Goal: Browse casually: Explore the website without a specific task or goal

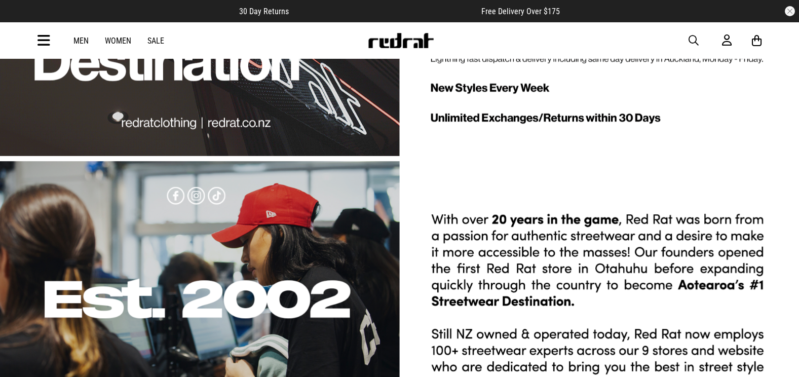
scroll to position [2735, 0]
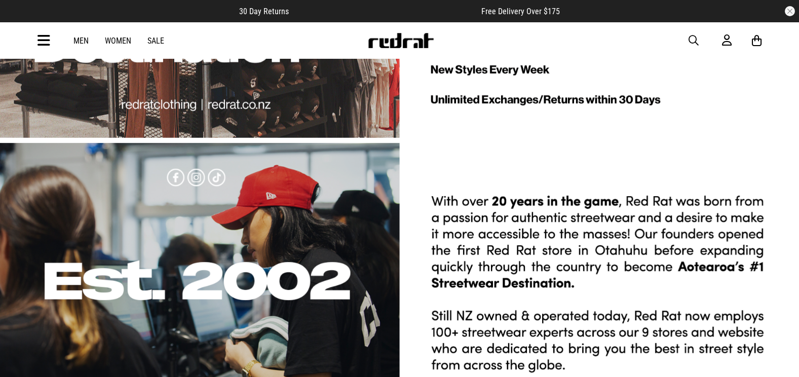
drag, startPoint x: 688, startPoint y: 37, endPoint x: 459, endPoint y: 48, distance: 229.6
click at [688, 37] on span "button" at bounding box center [693, 40] width 10 height 12
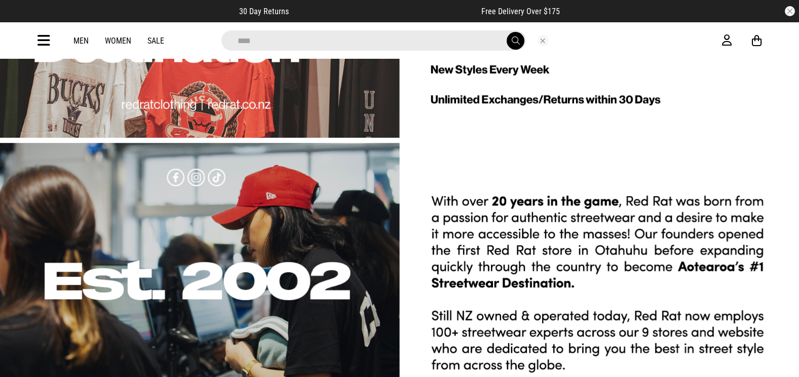
type input "*****"
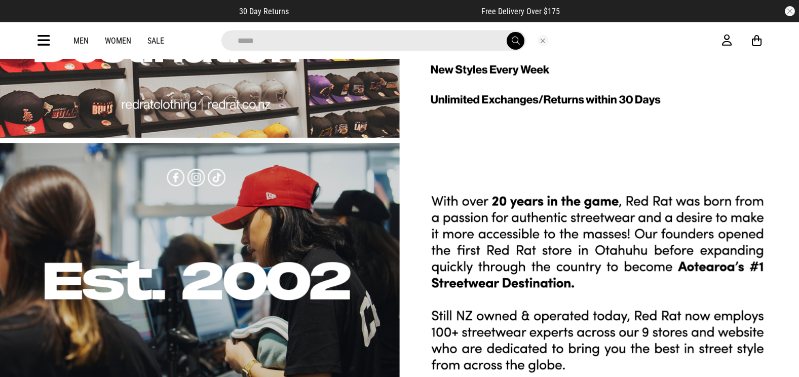
scroll to position [2755, 0]
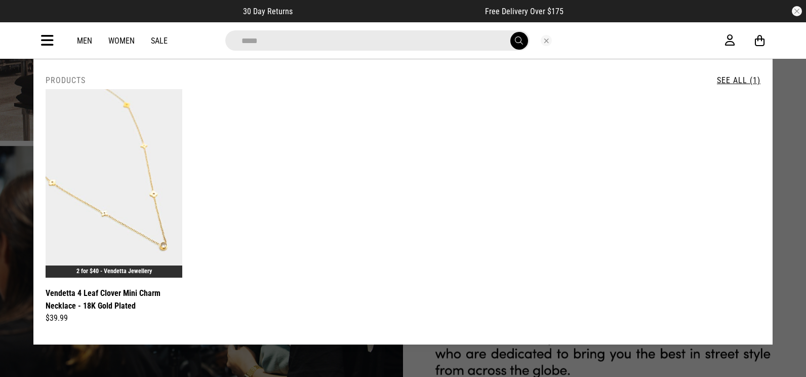
drag, startPoint x: 543, startPoint y: 38, endPoint x: 534, endPoint y: 43, distance: 10.0
click at [543, 38] on button "Close search" at bounding box center [546, 40] width 11 height 11
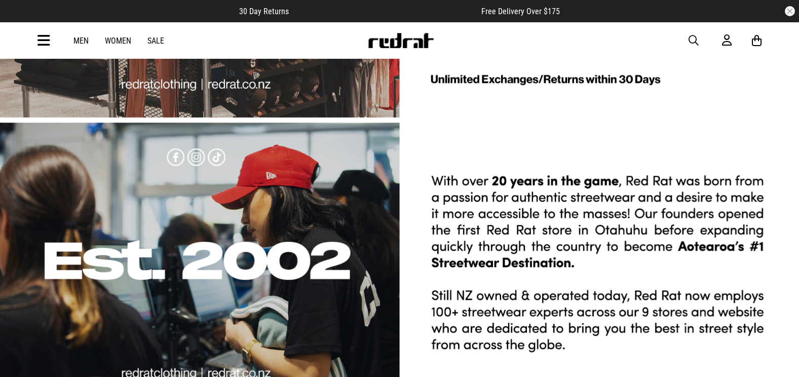
click at [46, 43] on icon at bounding box center [43, 40] width 13 height 17
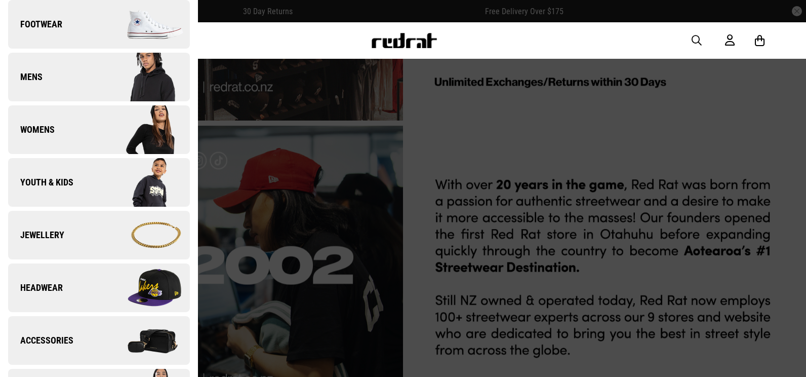
scroll to position [253, 0]
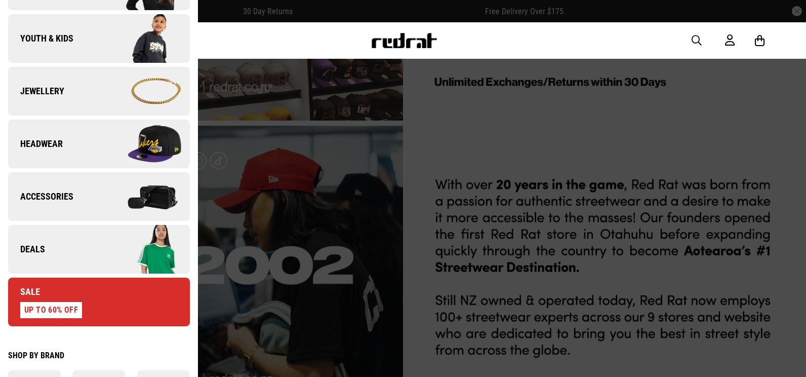
click at [46, 102] on link "Jewellery" at bounding box center [99, 91] width 182 height 49
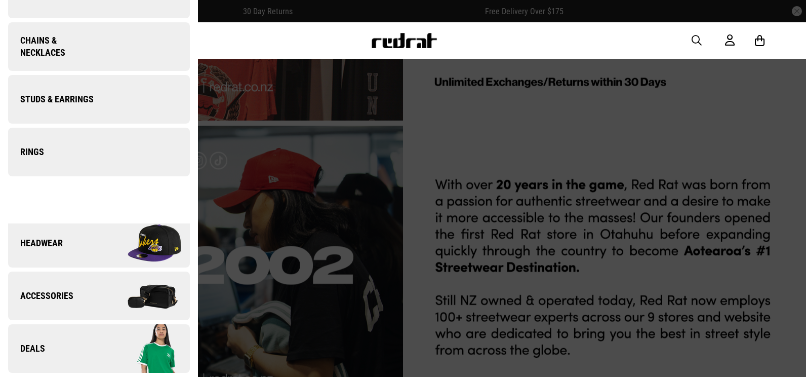
scroll to position [0, 0]
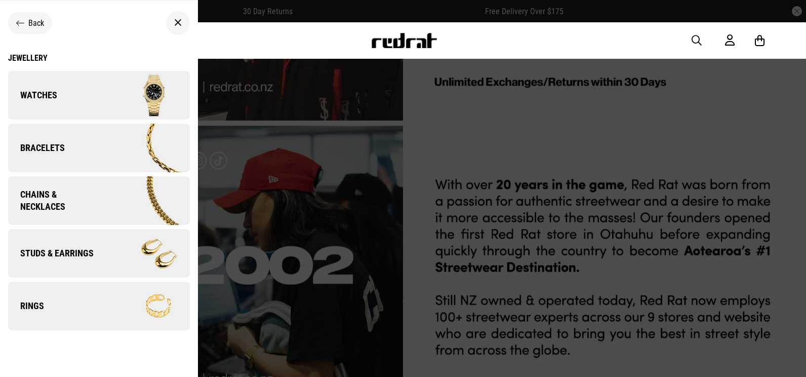
drag, startPoint x: 63, startPoint y: 250, endPoint x: 74, endPoint y: 255, distance: 12.2
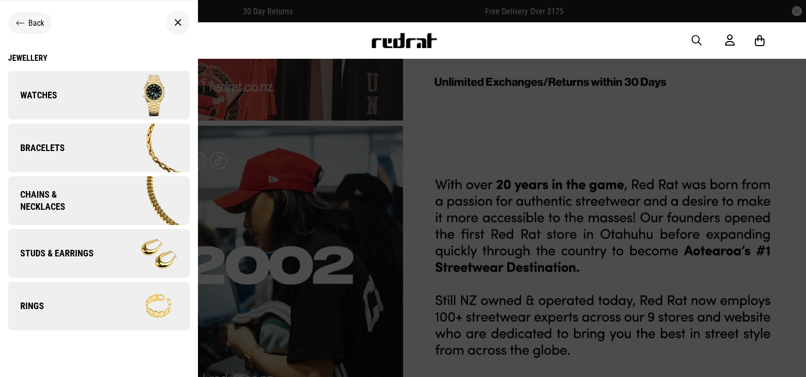
click at [63, 250] on span "Studs & Earrings" at bounding box center [51, 253] width 86 height 12
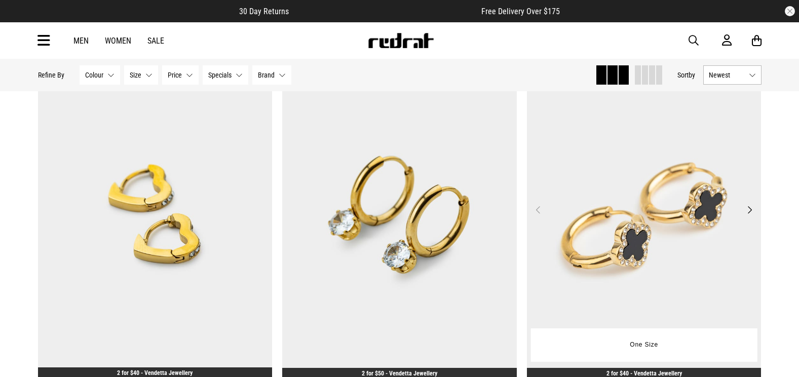
scroll to position [1722, 0]
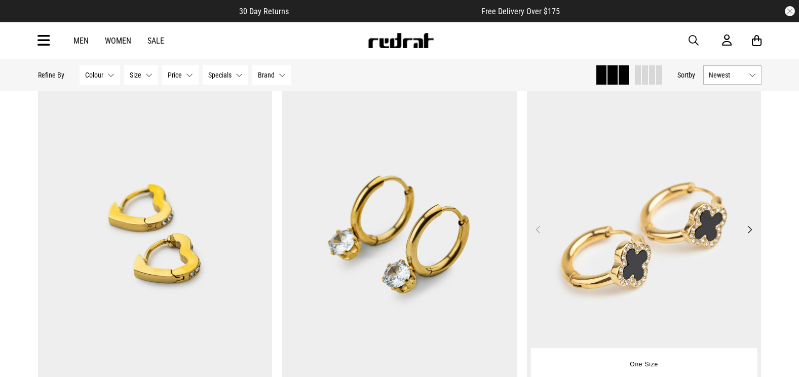
click at [593, 207] on img at bounding box center [644, 235] width 234 height 328
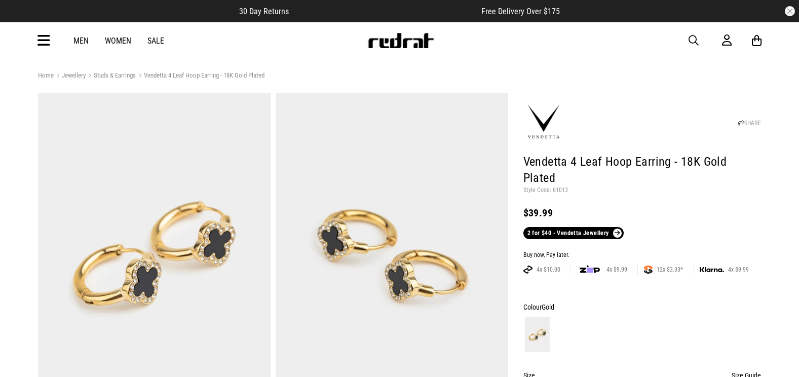
click at [41, 42] on icon at bounding box center [43, 40] width 13 height 17
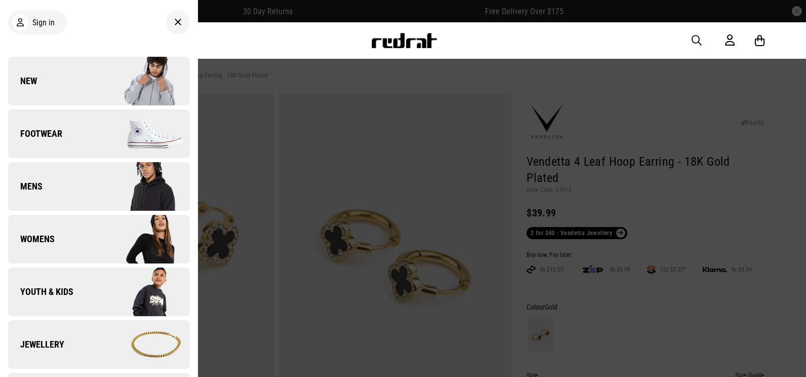
drag, startPoint x: 43, startPoint y: 83, endPoint x: 54, endPoint y: 89, distance: 13.1
click at [43, 83] on link "New" at bounding box center [99, 81] width 182 height 49
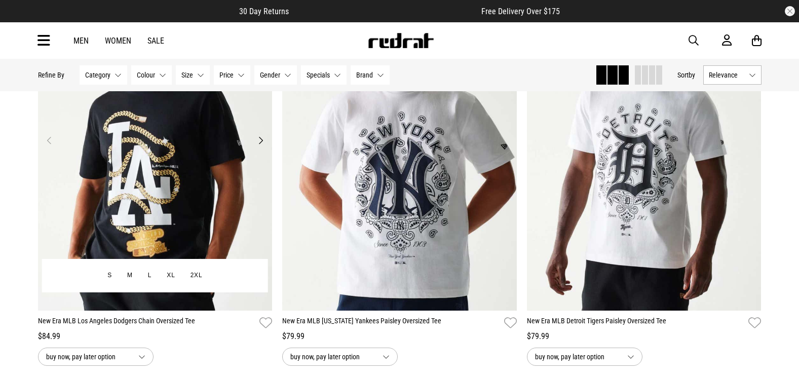
scroll to position [658, 0]
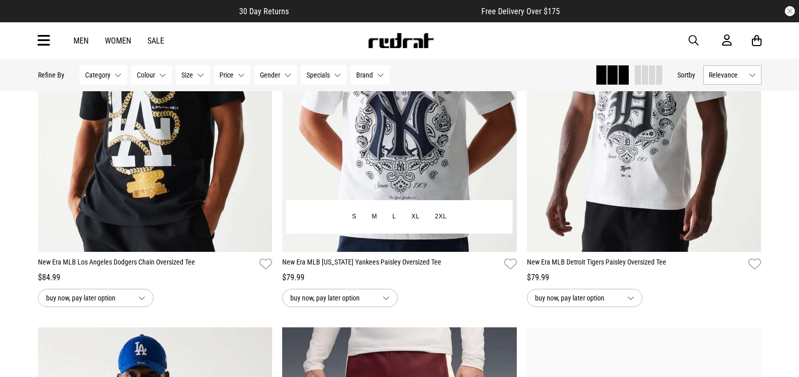
click at [419, 141] on img at bounding box center [399, 88] width 234 height 328
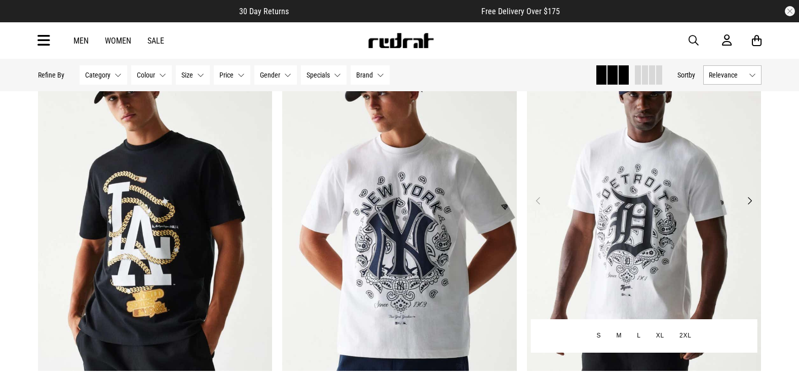
scroll to position [536, 0]
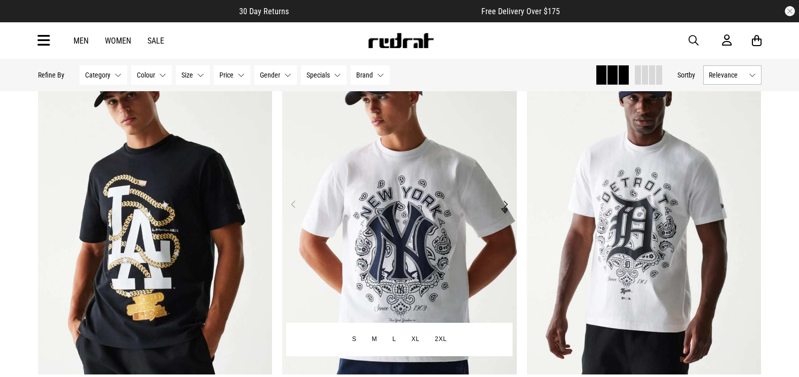
click at [391, 219] on img at bounding box center [399, 210] width 234 height 328
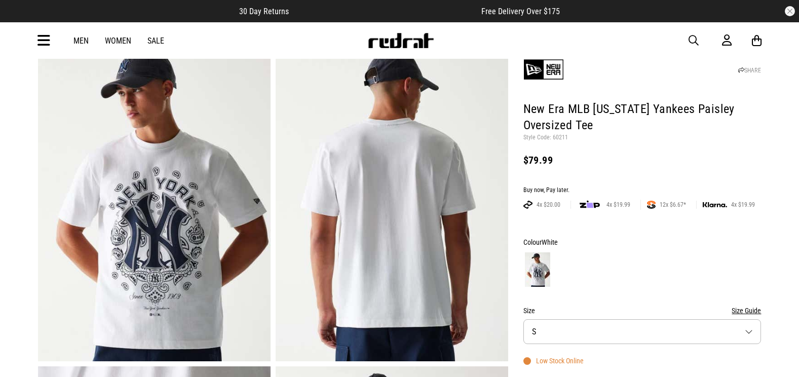
scroll to position [51, 0]
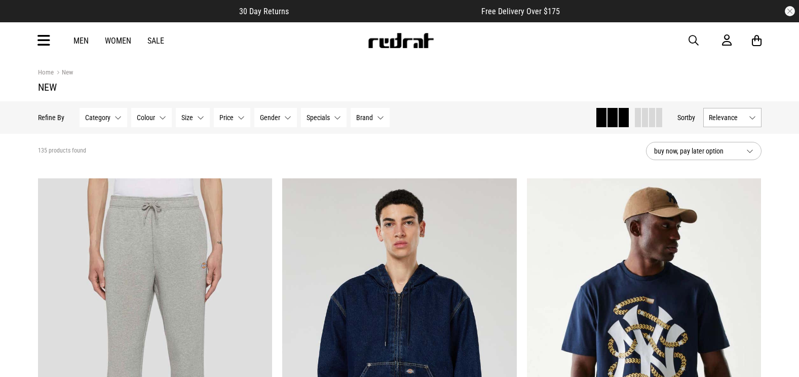
click at [548, 71] on div "Home New" at bounding box center [399, 72] width 723 height 11
